Goal: Task Accomplishment & Management: Manage account settings

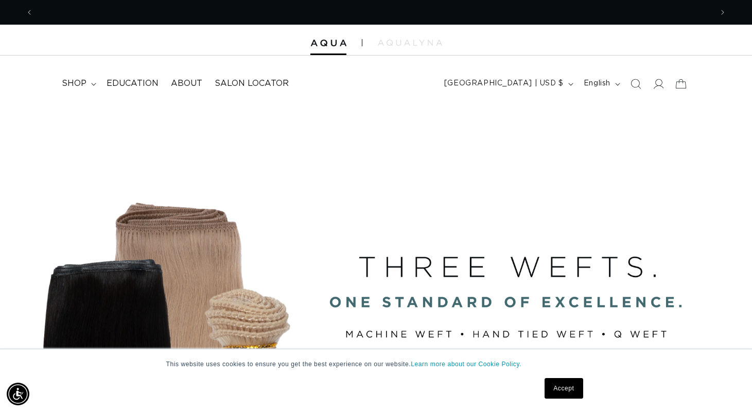
scroll to position [0, 679]
click at [86, 79] on summary "shop" at bounding box center [78, 83] width 45 height 23
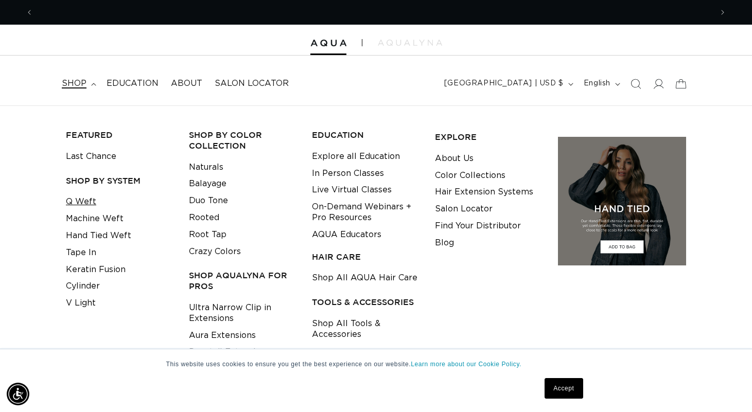
scroll to position [0, 1357]
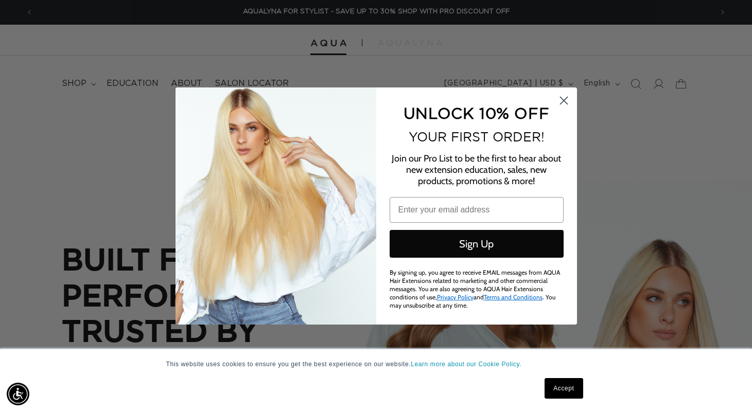
click at [564, 102] on circle "Close dialog" at bounding box center [563, 100] width 17 height 17
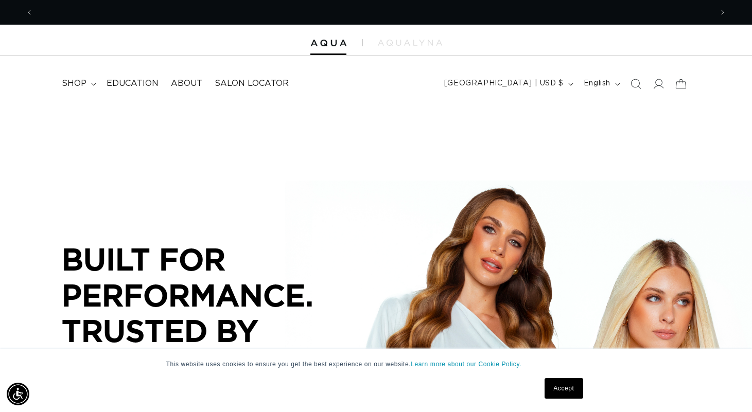
scroll to position [0, 0]
click at [80, 84] on span "shop" at bounding box center [74, 83] width 25 height 11
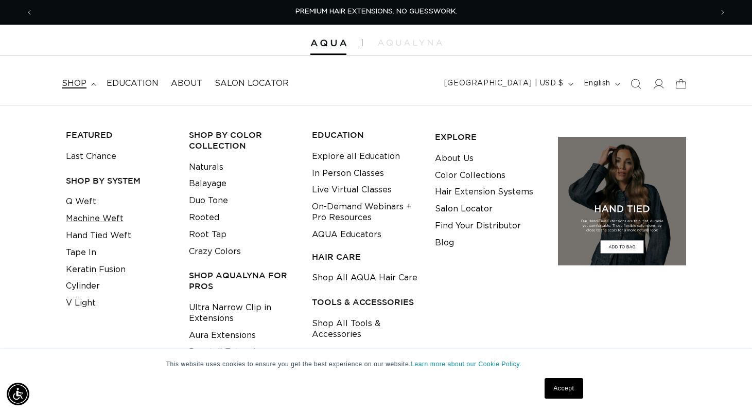
click at [102, 218] on link "Machine Weft" at bounding box center [95, 218] width 58 height 17
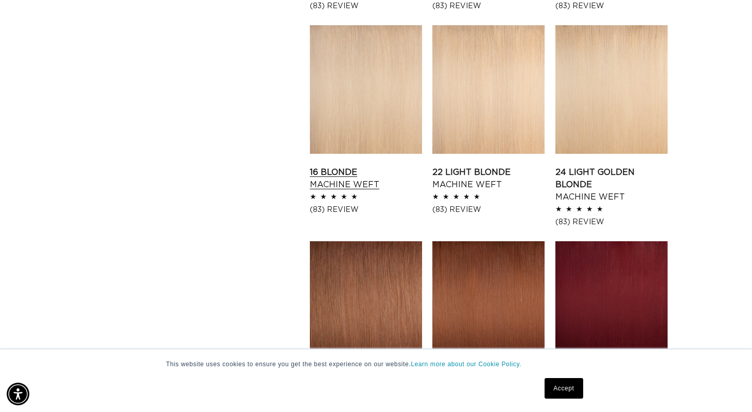
scroll to position [0, 1357]
click at [460, 171] on link "22 Light Blonde Machine Weft" at bounding box center [488, 178] width 112 height 25
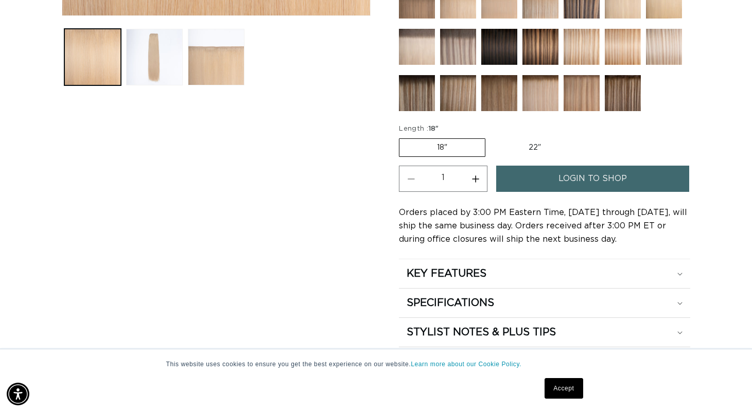
scroll to position [0, 1357]
click at [509, 144] on label "22" Variant sold out or unavailable" at bounding box center [534, 147] width 87 height 17
click at [491, 137] on input "22" Variant sold out or unavailable" at bounding box center [490, 136] width 1 height 1
radio input "true"
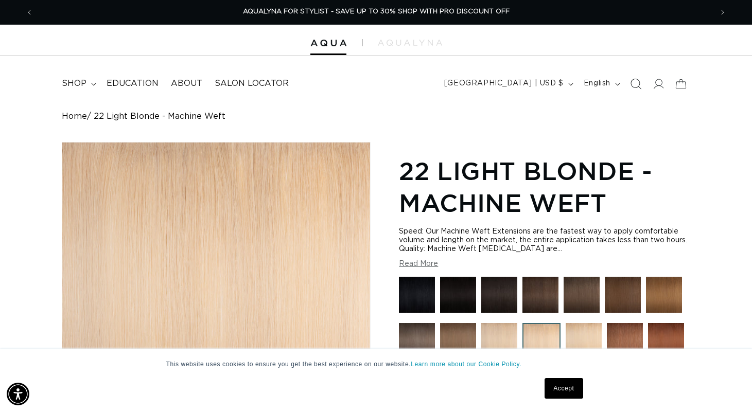
click at [628, 80] on span "Search" at bounding box center [635, 84] width 23 height 23
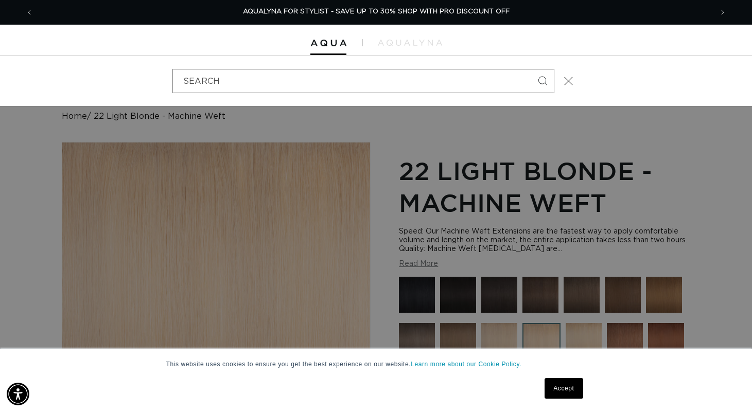
click at [655, 101] on div "Search" at bounding box center [376, 81] width 752 height 50
click at [0, 81] on div "Search" at bounding box center [0, 81] width 0 height 0
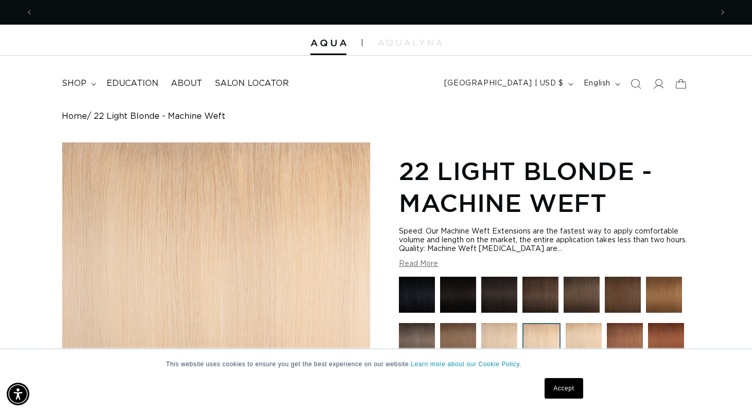
scroll to position [0, 0]
click at [76, 77] on summary "shop" at bounding box center [78, 83] width 45 height 23
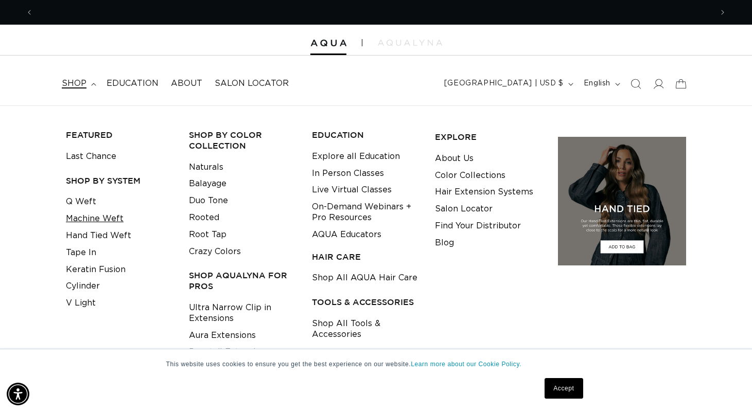
click at [93, 216] on link "Machine Weft" at bounding box center [95, 218] width 58 height 17
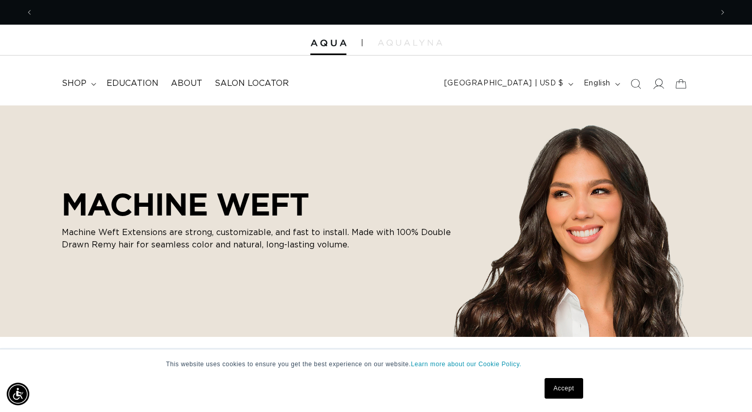
click at [657, 79] on icon at bounding box center [657, 83] width 11 height 11
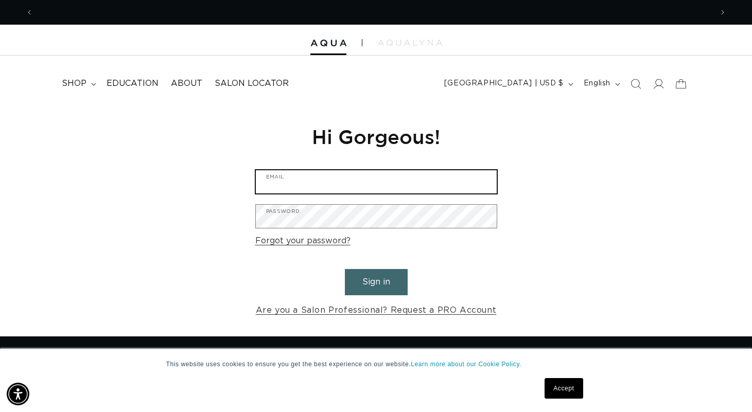
scroll to position [0, 679]
click at [305, 180] on input "Email" at bounding box center [376, 181] width 241 height 23
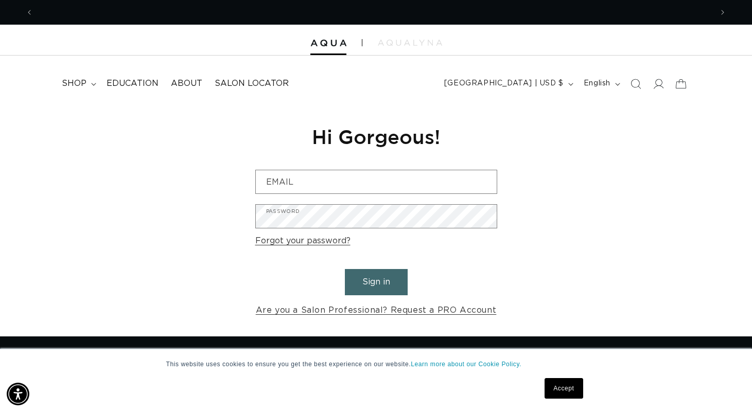
scroll to position [0, 0]
click at [556, 393] on link "Accept" at bounding box center [563, 388] width 38 height 21
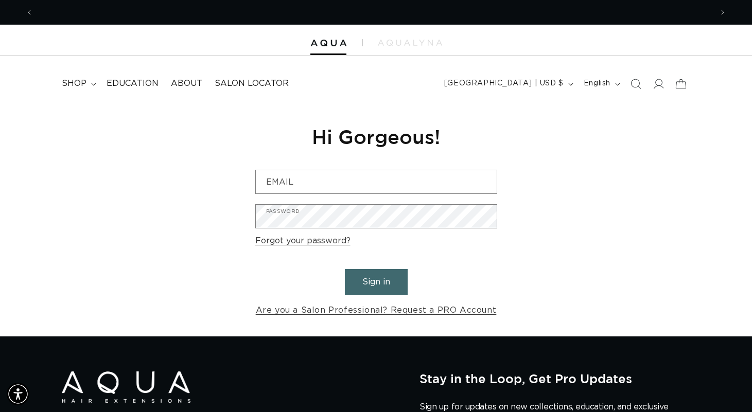
scroll to position [0, 679]
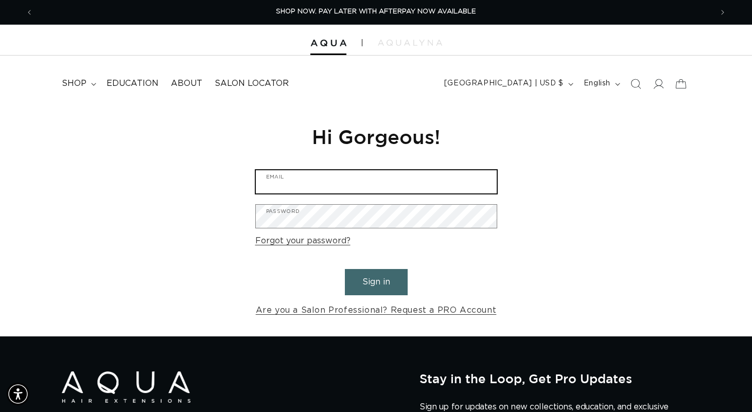
click at [401, 173] on input "Email" at bounding box center [376, 181] width 241 height 23
type input "k"
type input "chromatix2022@gmail.com"
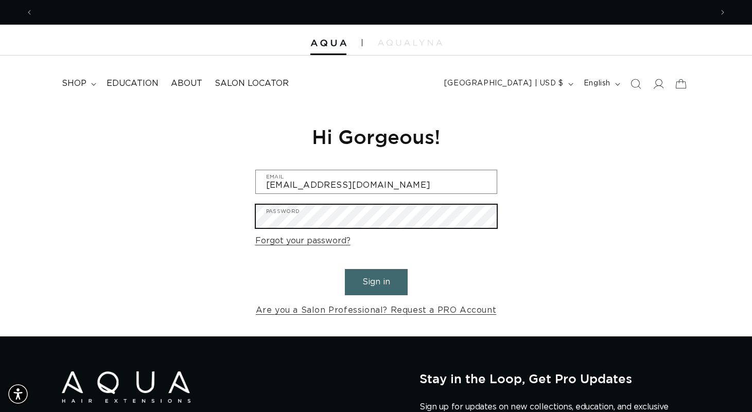
scroll to position [0, 1357]
click at [376, 280] on button "Sign in" at bounding box center [376, 282] width 63 height 26
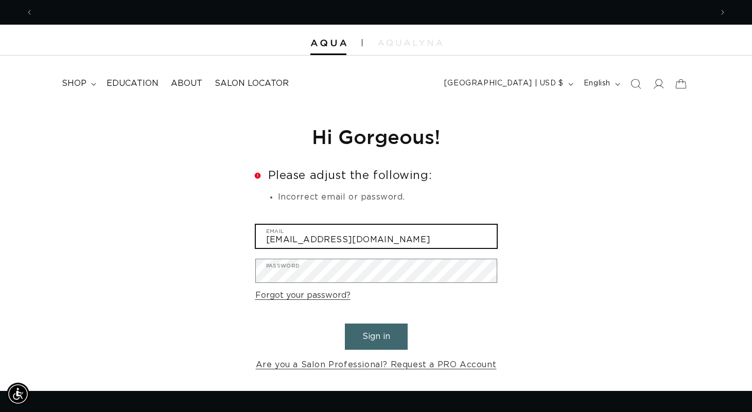
type input "[EMAIL_ADDRESS][DOMAIN_NAME]"
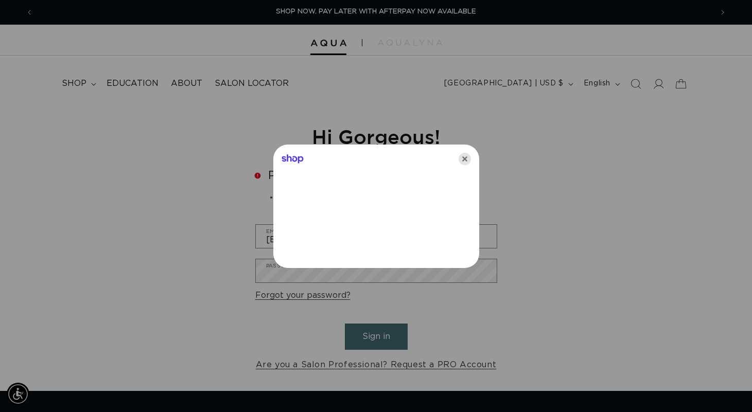
click at [461, 165] on icon "Close" at bounding box center [464, 159] width 12 height 12
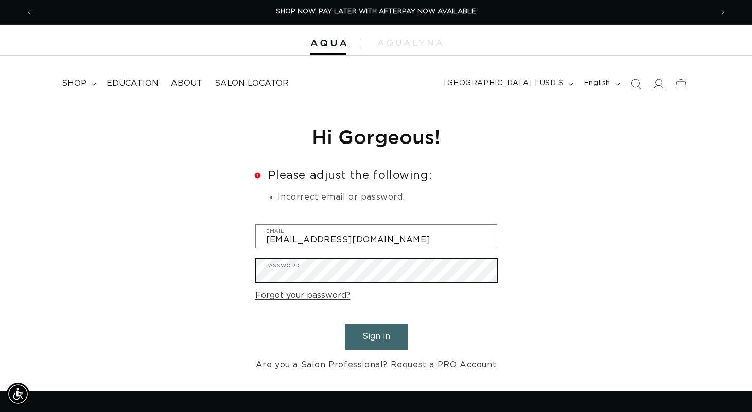
click at [376, 335] on button "Sign in" at bounding box center [376, 337] width 63 height 26
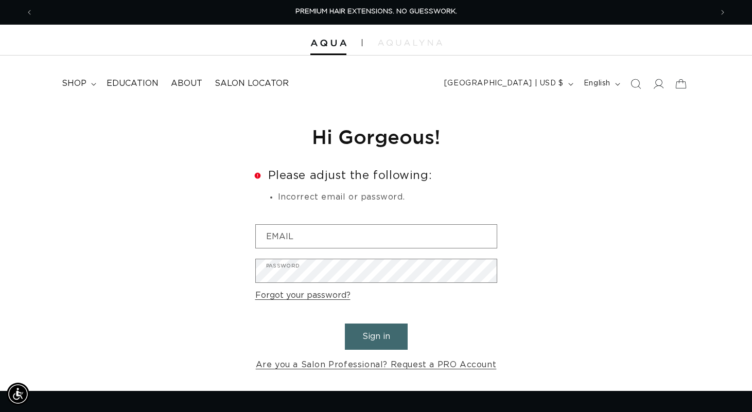
click at [312, 222] on form "Error Please adjust the following: Incorrect email or password. Email Password …" at bounding box center [376, 271] width 242 height 203
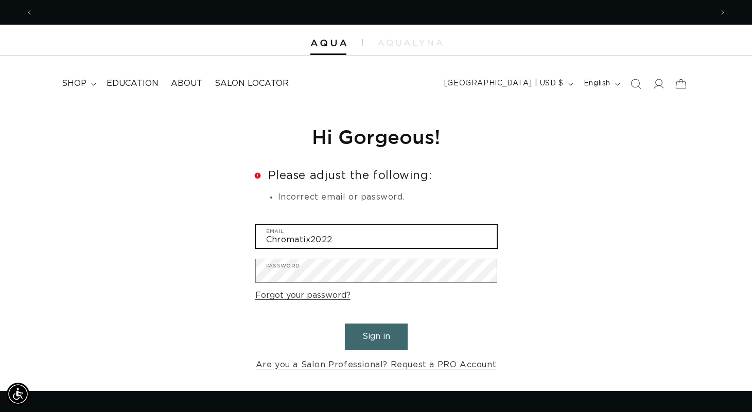
scroll to position [0, 1357]
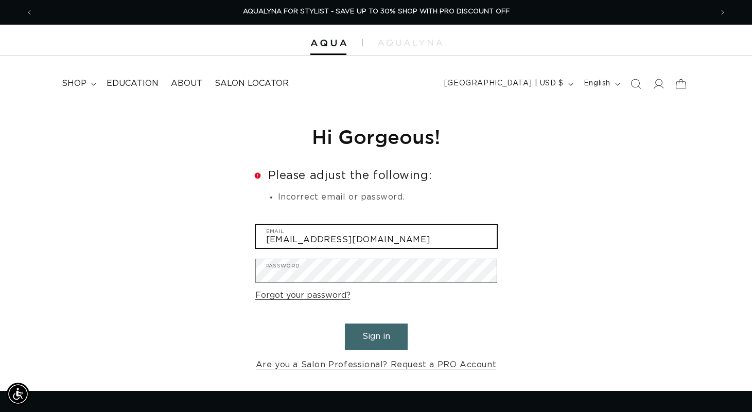
type input "Chromatix2022@gmail.com"
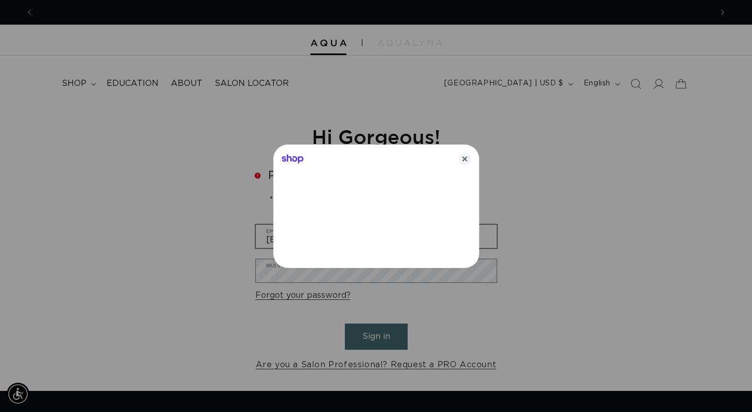
scroll to position [0, 0]
click at [465, 165] on div "Shop" at bounding box center [376, 157] width 206 height 25
click at [465, 160] on icon "Close" at bounding box center [464, 159] width 12 height 12
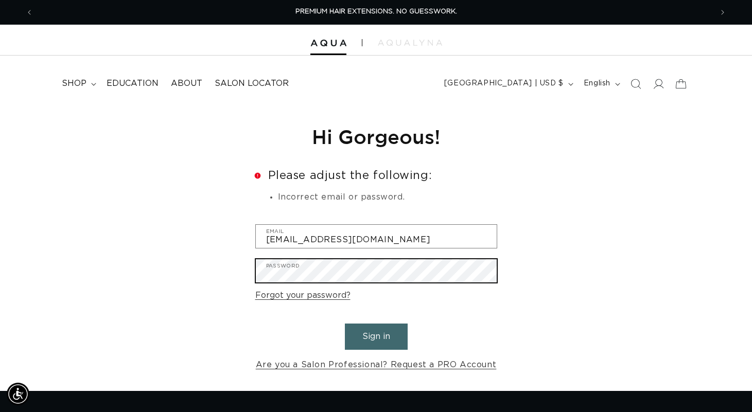
click at [376, 335] on button "Sign in" at bounding box center [376, 337] width 63 height 26
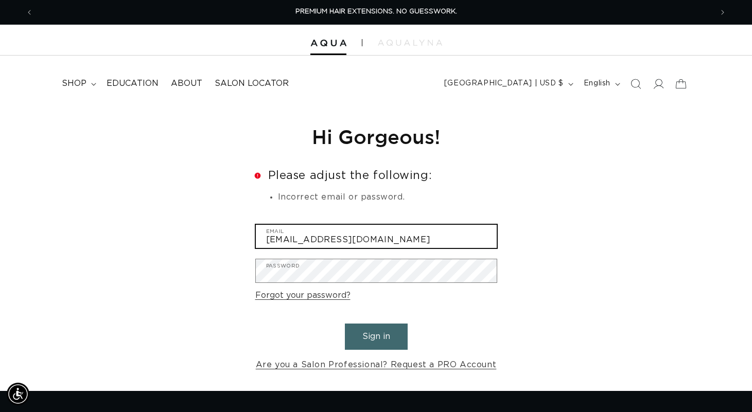
type input "Chromatix20222@gmail.com"
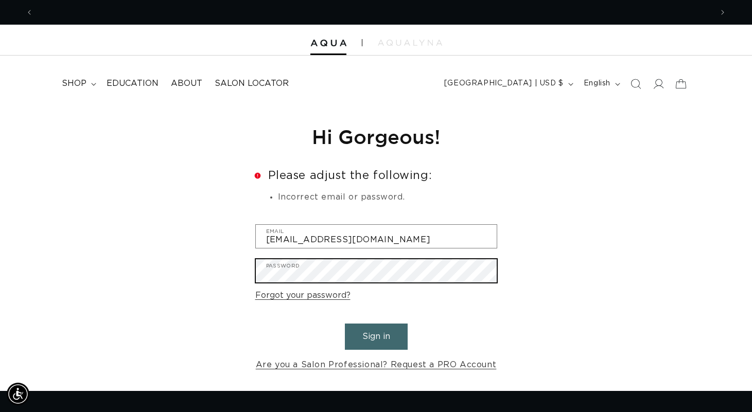
scroll to position [0, 1357]
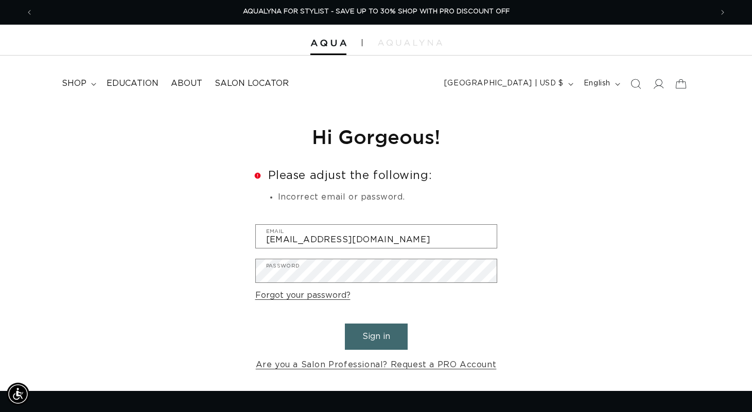
click at [365, 329] on button "Sign in" at bounding box center [376, 337] width 63 height 26
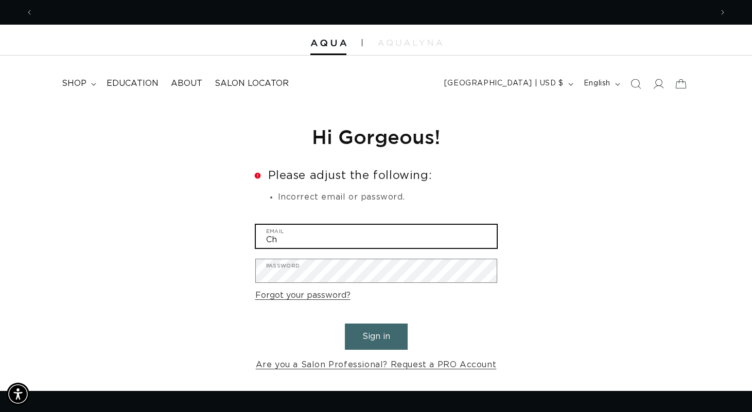
scroll to position [0, 679]
type input "C"
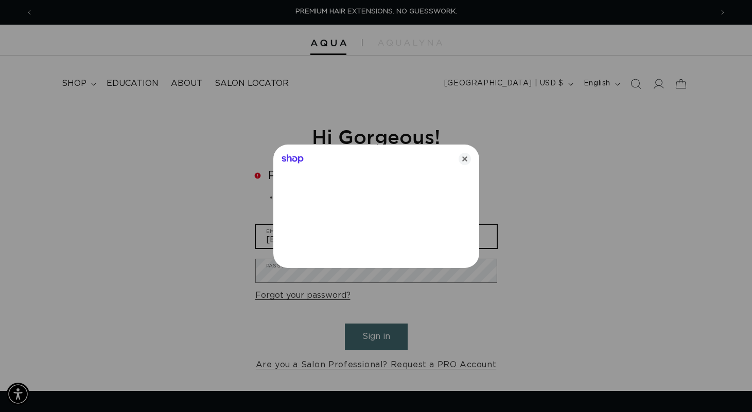
type input "[EMAIL_ADDRESS][DOMAIN_NAME]"
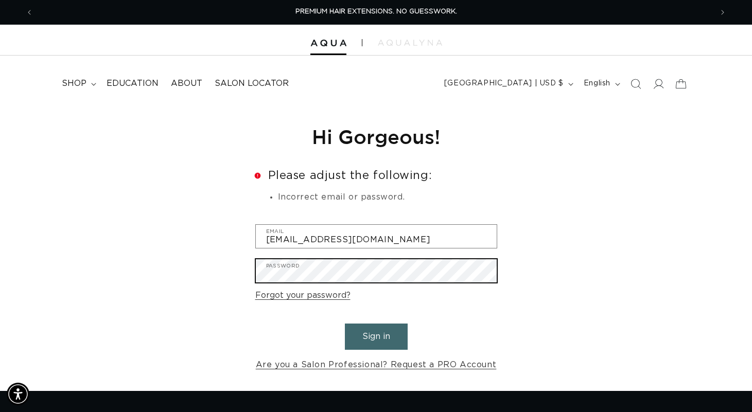
click at [376, 335] on button "Sign in" at bounding box center [376, 337] width 63 height 26
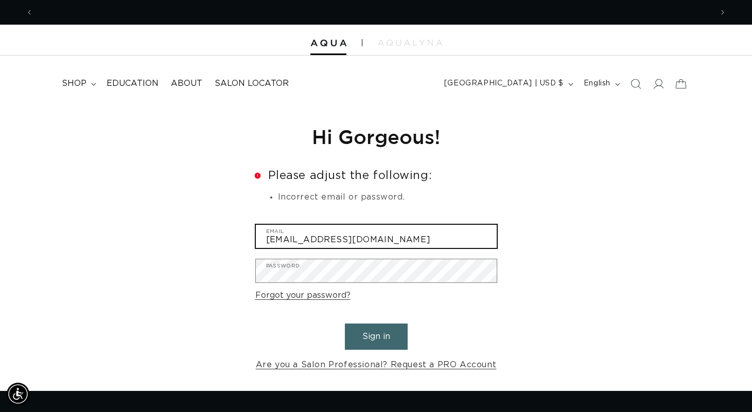
scroll to position [0, 1357]
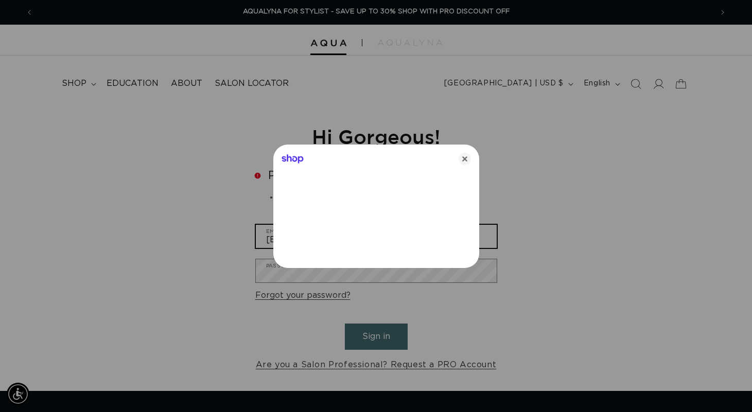
type input "[EMAIL_ADDRESS][DOMAIN_NAME]"
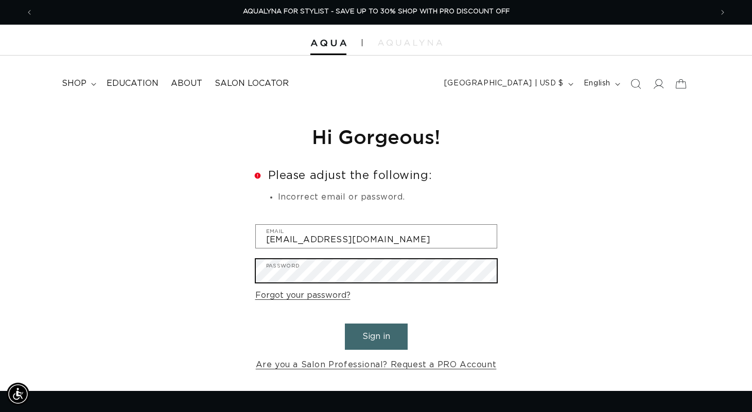
click at [376, 335] on button "Sign in" at bounding box center [376, 337] width 63 height 26
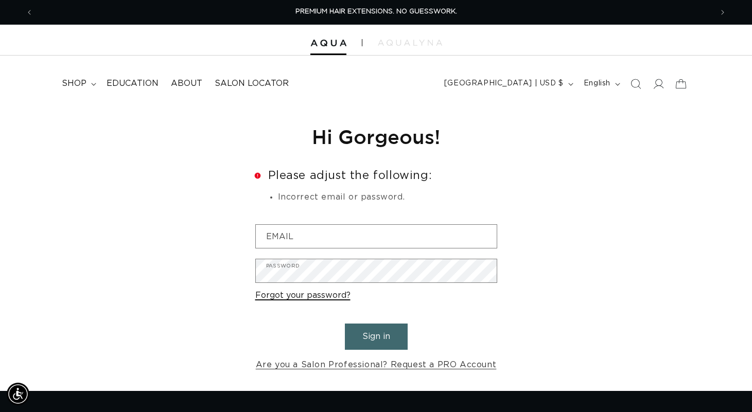
click at [329, 297] on link "Forgot your password?" at bounding box center [302, 295] width 95 height 15
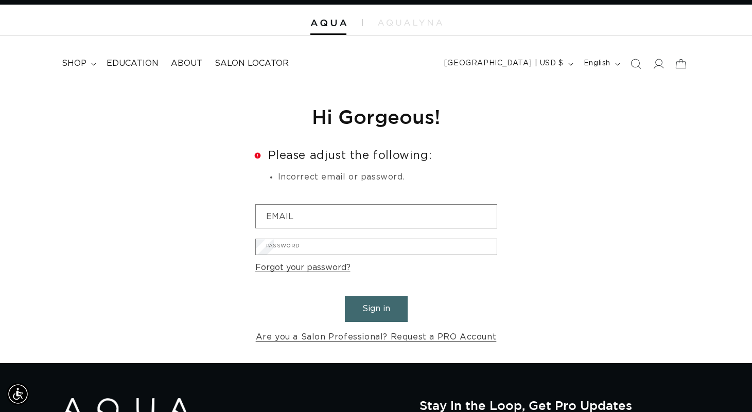
scroll to position [0, 679]
click at [0, 0] on input "Email" at bounding box center [0, 0] width 0 height 0
type input "k"
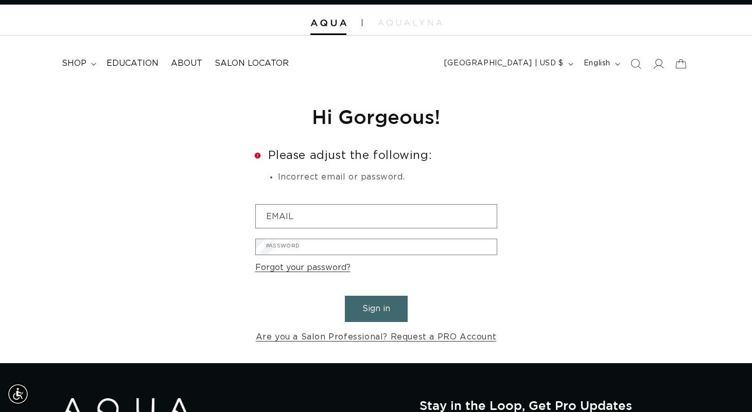
type input "[EMAIL_ADDRESS][DOMAIN_NAME]"
click at [0, 0] on button "Submit" at bounding box center [0, 0] width 0 height 0
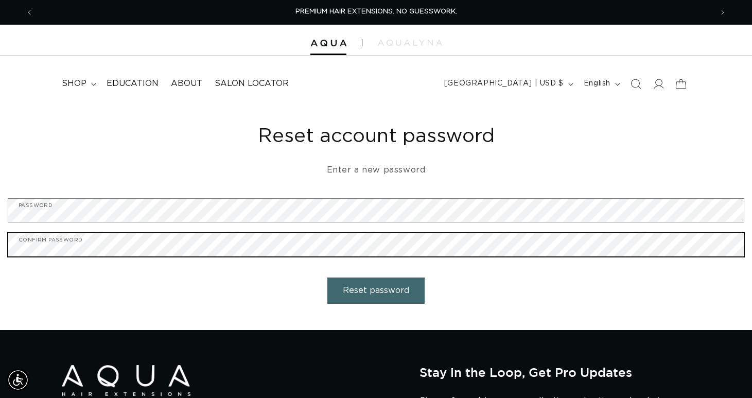
click at [376, 289] on button "Reset password" at bounding box center [375, 290] width 97 height 26
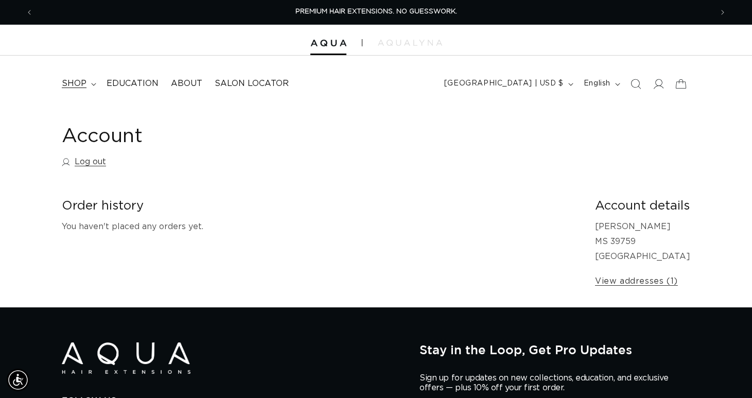
click at [74, 79] on span "shop" at bounding box center [74, 83] width 25 height 11
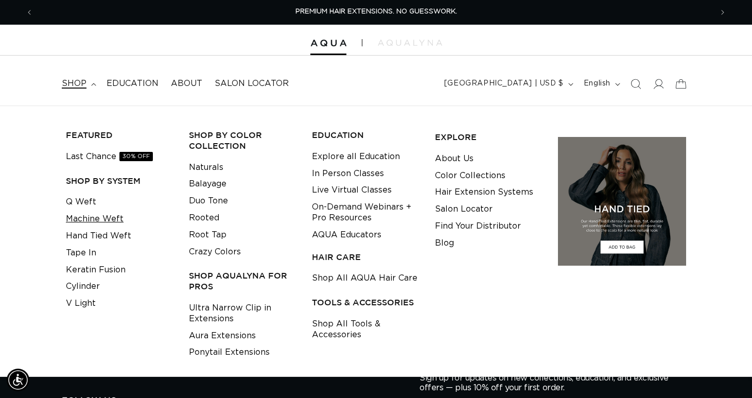
click at [91, 214] on link "Machine Weft" at bounding box center [95, 218] width 58 height 17
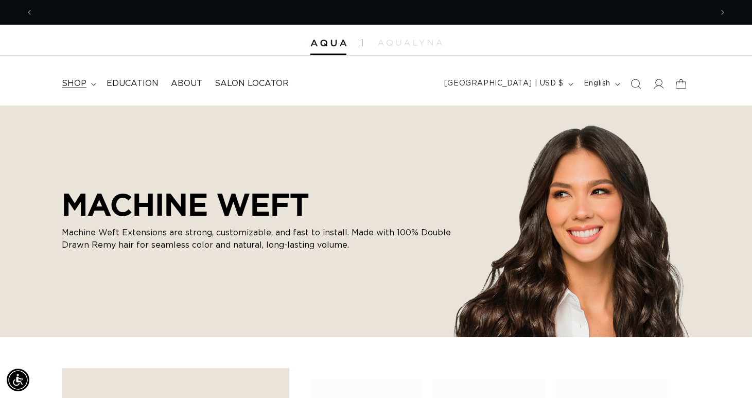
scroll to position [0, 1357]
click at [79, 88] on span "shop" at bounding box center [74, 83] width 25 height 11
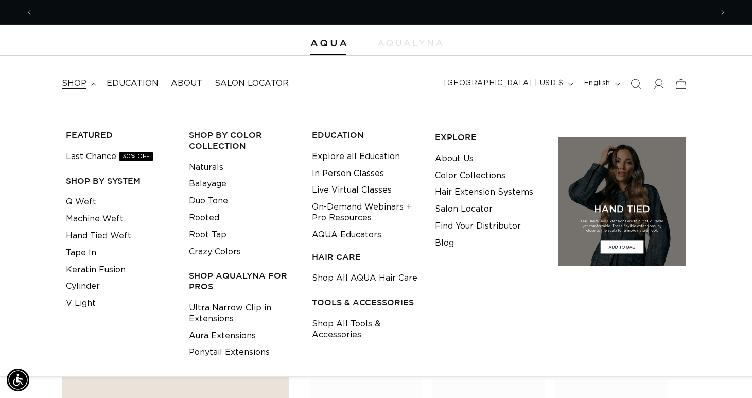
scroll to position [0, 0]
click at [110, 211] on link "Machine Weft" at bounding box center [95, 218] width 58 height 17
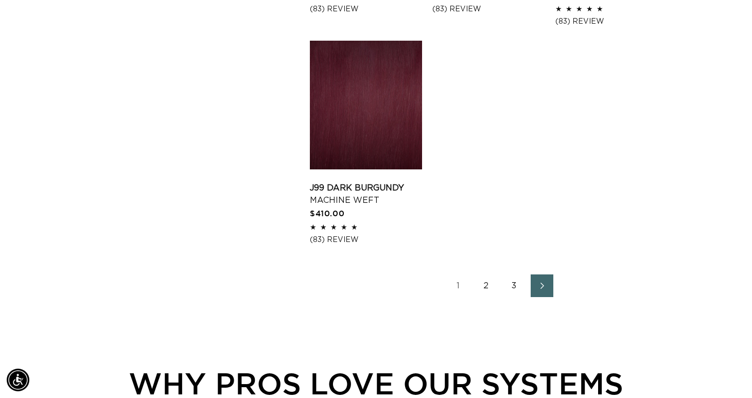
scroll to position [1469, 0]
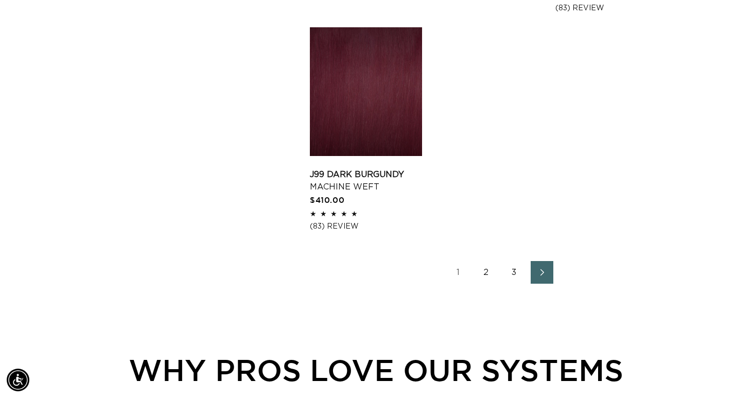
click at [538, 270] on icon "Next page" at bounding box center [542, 272] width 13 height 7
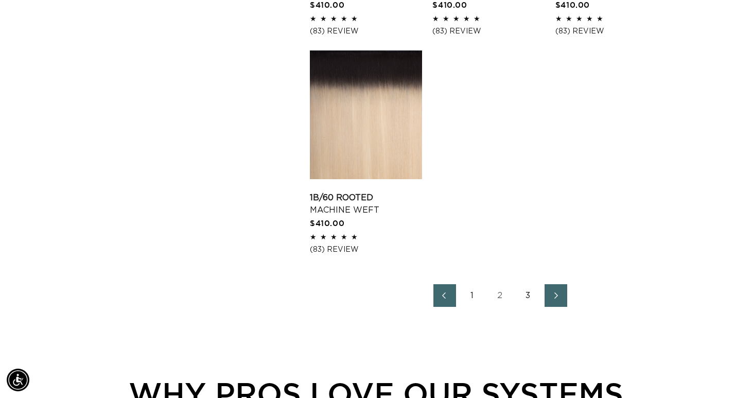
scroll to position [1435, 0]
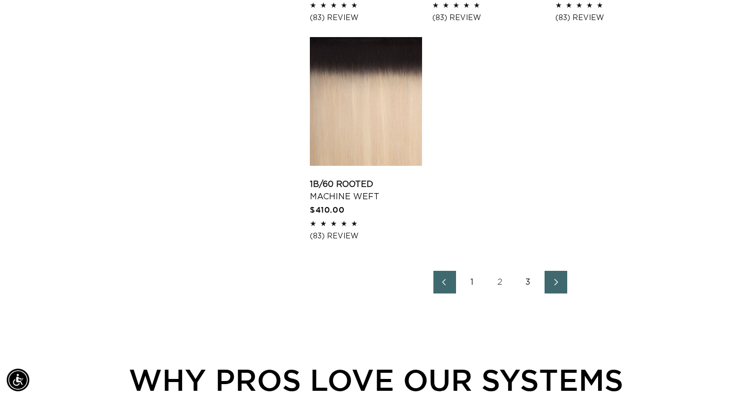
click at [561, 283] on link "Next page" at bounding box center [555, 282] width 23 height 23
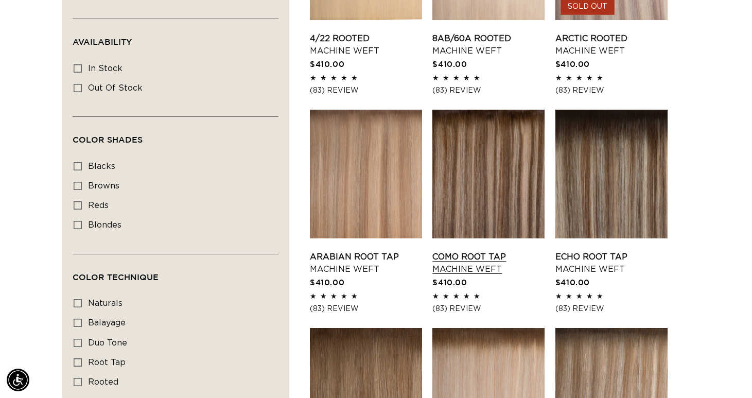
scroll to position [0, 679]
click at [489, 251] on link "Como Root Tap Machine Weft" at bounding box center [488, 263] width 112 height 25
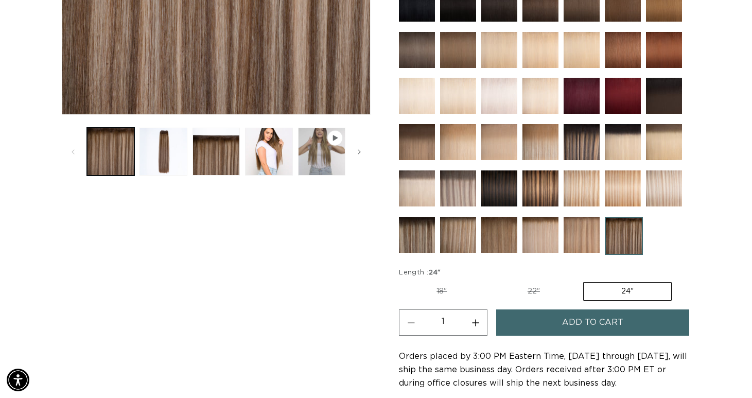
scroll to position [0, 679]
click at [520, 289] on label "22" Variant sold out or unavailable" at bounding box center [533, 290] width 87 height 17
click at [490, 280] on input "22" Variant sold out or unavailable" at bounding box center [489, 280] width 1 height 1
radio input "true"
